Goal: Contribute content: Add original content to the website for others to see

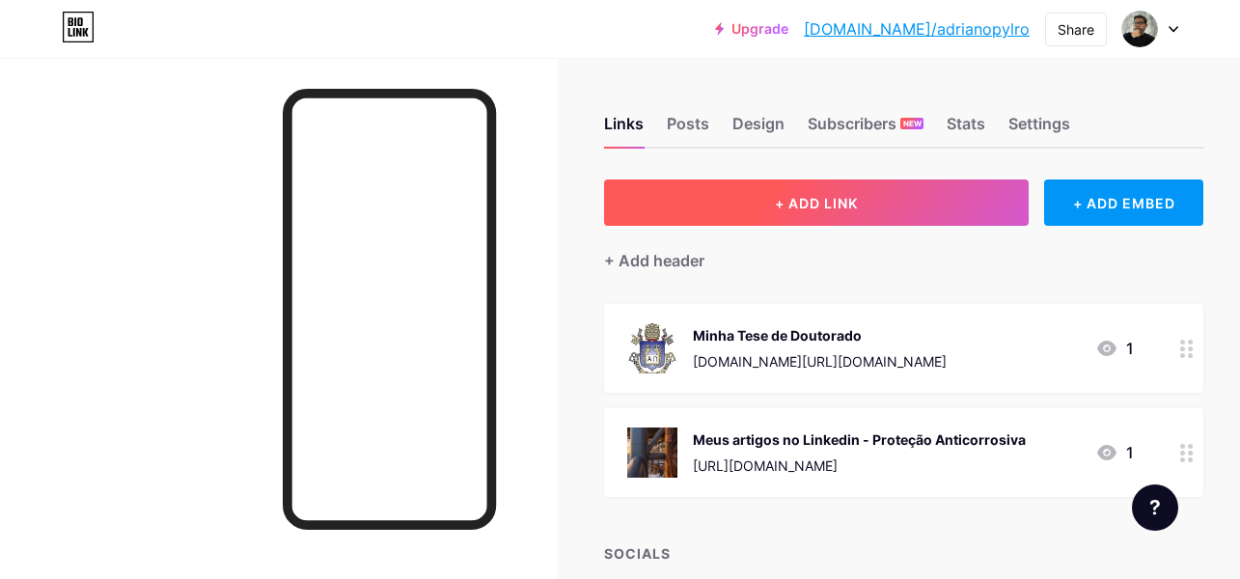
click at [858, 206] on span "+ ADD LINK" at bounding box center [816, 203] width 83 height 16
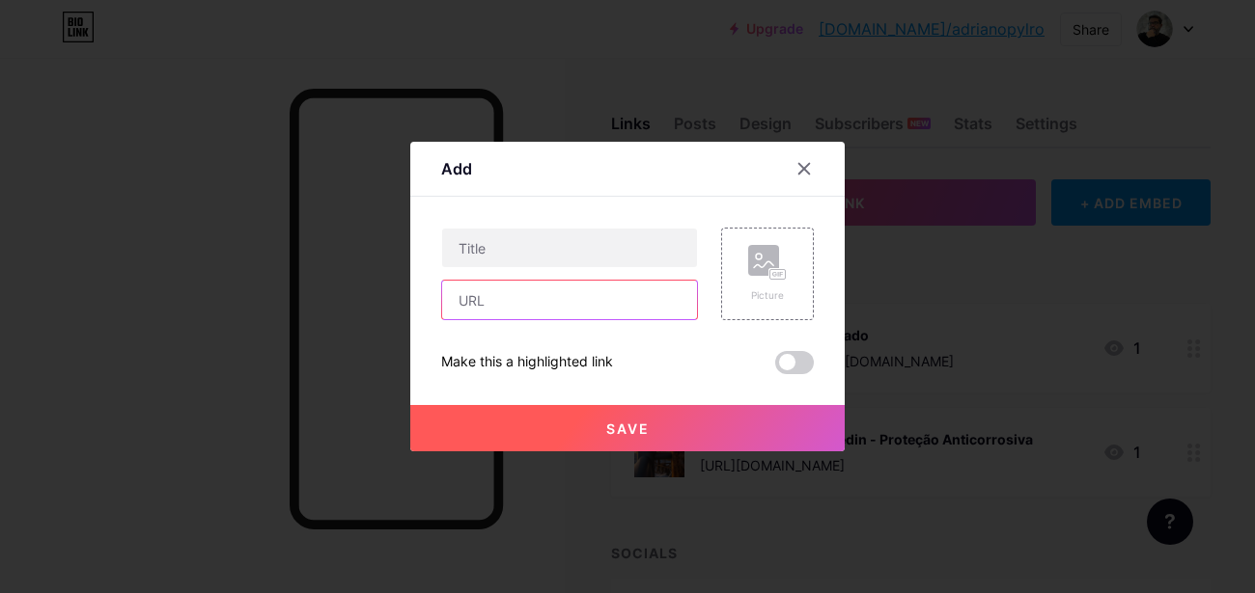
click at [561, 300] on input "text" at bounding box center [569, 300] width 255 height 39
paste input "[URL][DOMAIN_NAME]"
type input "[URL][DOMAIN_NAME]"
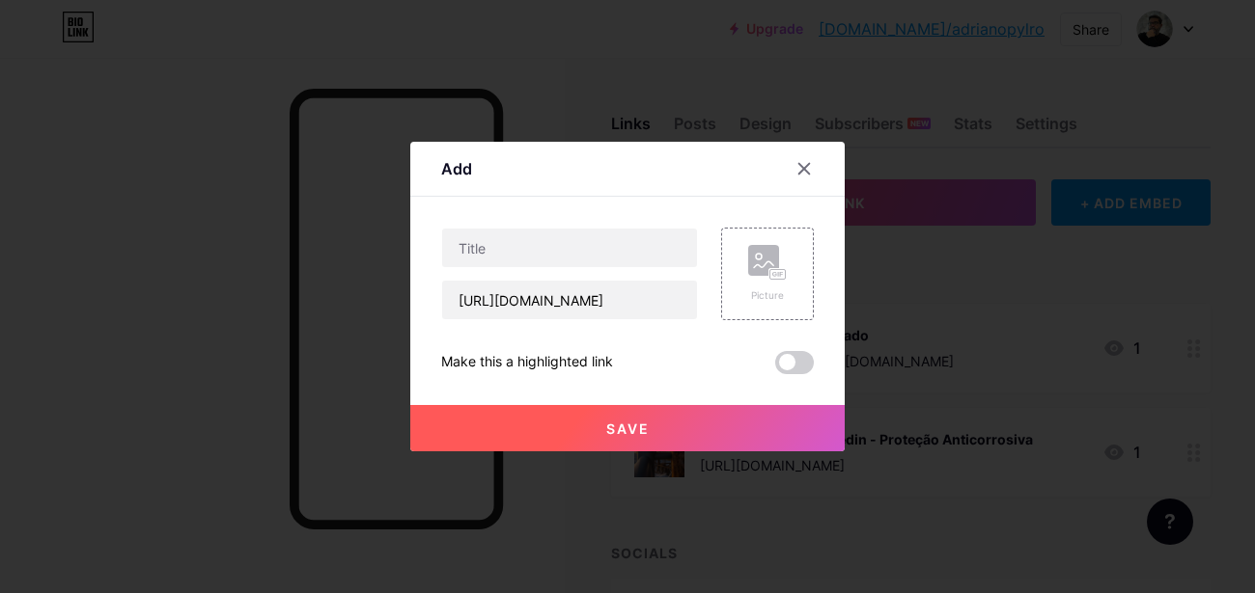
drag, startPoint x: 624, startPoint y: 173, endPoint x: 636, endPoint y: 185, distance: 17.1
click at [636, 185] on div "Add" at bounding box center [627, 174] width 434 height 45
click at [547, 262] on input "text" at bounding box center [569, 248] width 255 height 39
paste input "Margens Operacionais em Bombas Rotodinâmicas: BEP, POR e AOR"
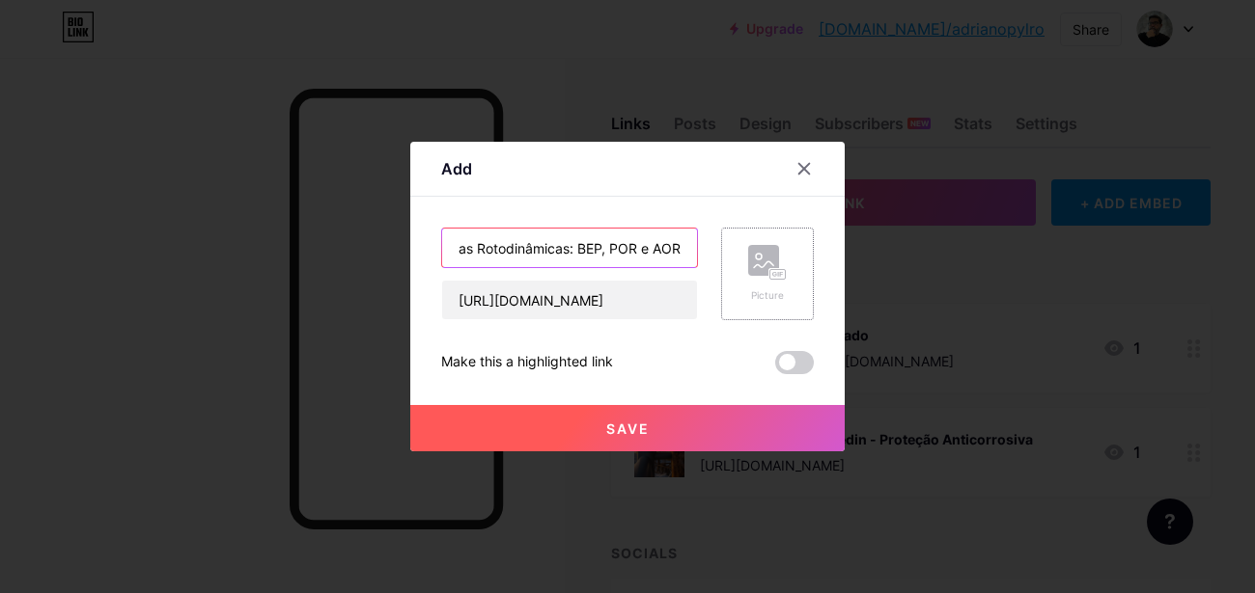
type input "Artigo: Margens Operacionais em Bombas Rotodinâmicas: BEP, POR e AOR"
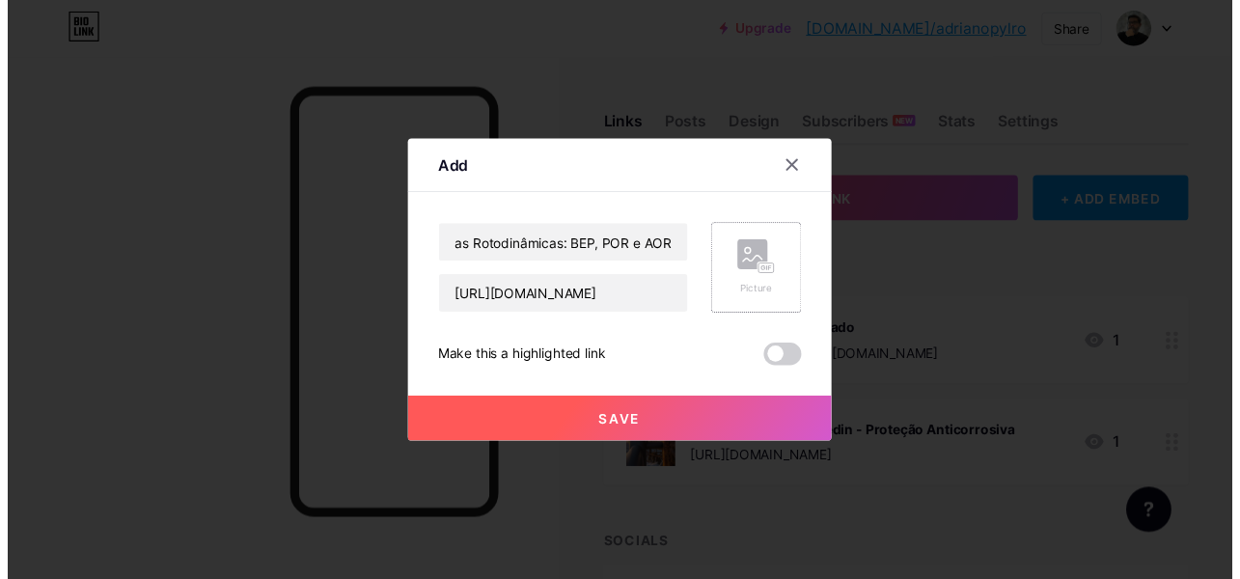
scroll to position [0, 0]
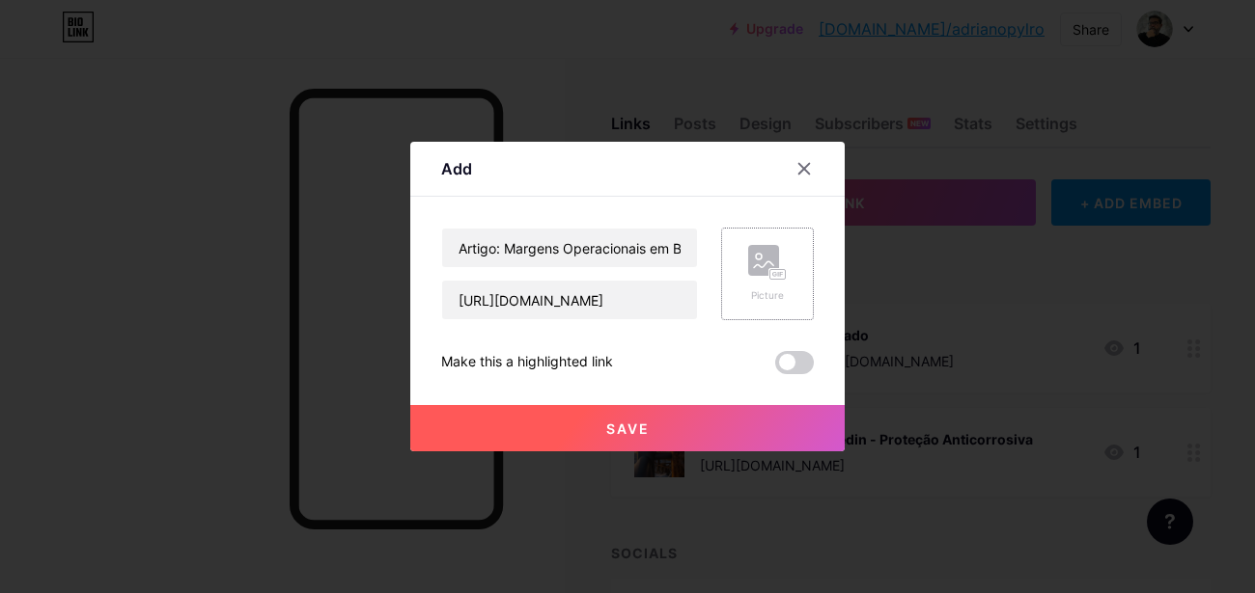
click at [756, 268] on rect at bounding box center [763, 260] width 31 height 31
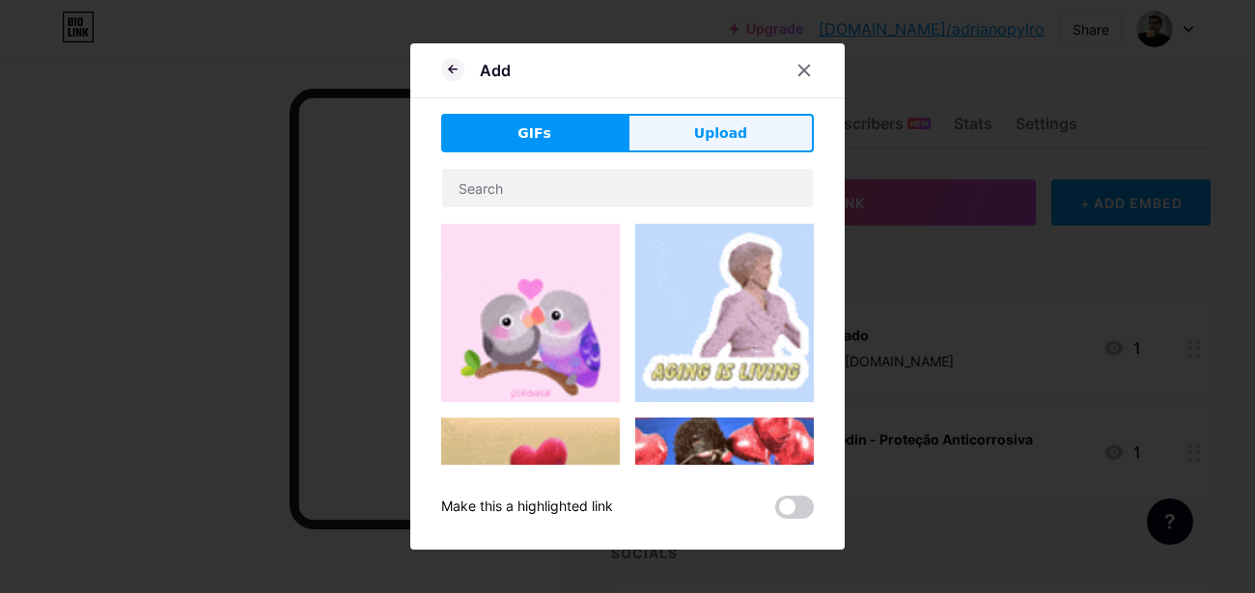
click at [733, 133] on span "Upload" at bounding box center [720, 134] width 53 height 20
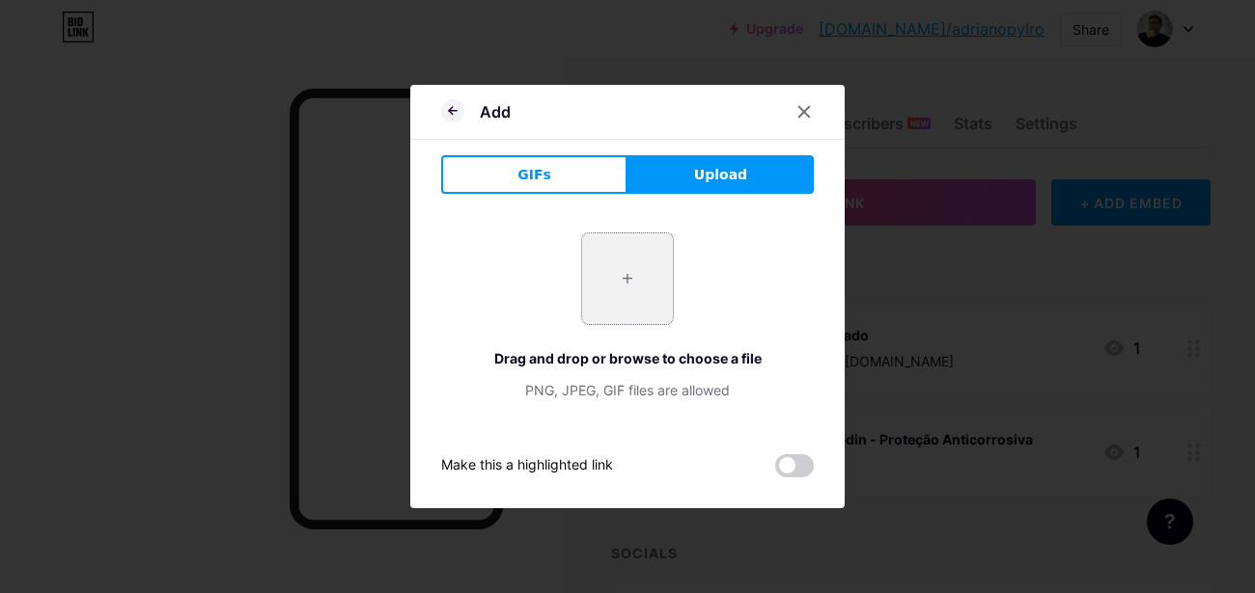
click at [621, 279] on input "file" at bounding box center [627, 279] width 91 height 91
type input "C:\fakepath\capa.png"
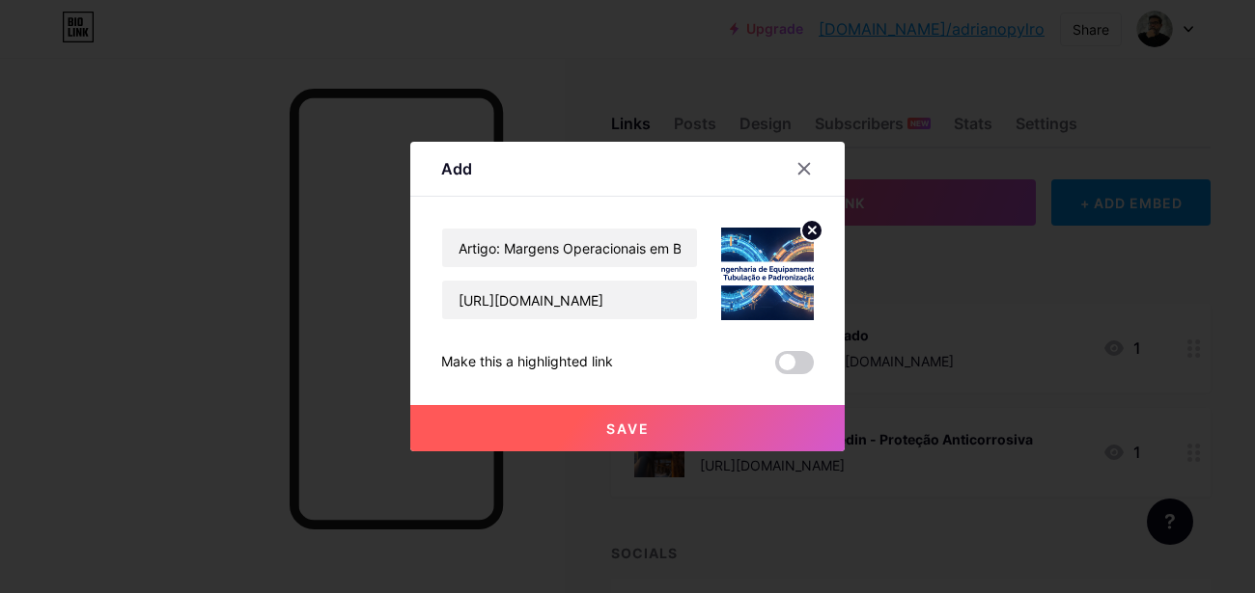
click at [640, 424] on span "Save" at bounding box center [627, 429] width 43 height 16
